Goal: Information Seeking & Learning: Learn about a topic

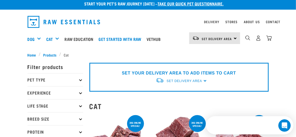
click at [80, 80] on icon at bounding box center [80, 79] width 3 height 3
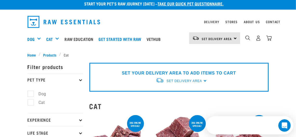
click at [31, 103] on label "Cat" at bounding box center [38, 102] width 17 height 7
click at [31, 103] on input "Cat" at bounding box center [29, 101] width 3 height 3
checkbox input "true"
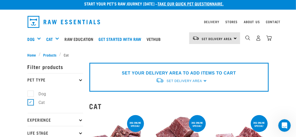
scroll to position [5, 0]
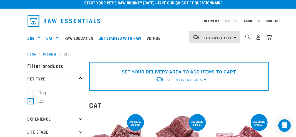
scroll to position [5, 0]
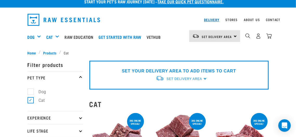
click at [210, 19] on link "Delivery" at bounding box center [211, 20] width 15 height 2
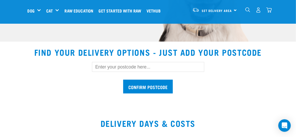
scroll to position [136, 0]
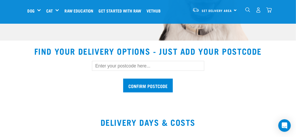
click at [102, 69] on input "text" at bounding box center [148, 66] width 112 height 10
click at [100, 66] on input "text" at bounding box center [148, 66] width 112 height 10
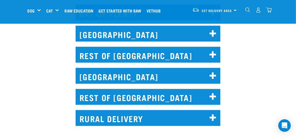
scroll to position [350, 0]
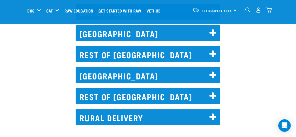
click at [211, 50] on icon at bounding box center [213, 54] width 7 height 8
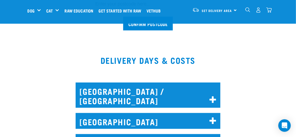
scroll to position [198, 0]
